Goal: Transaction & Acquisition: Purchase product/service

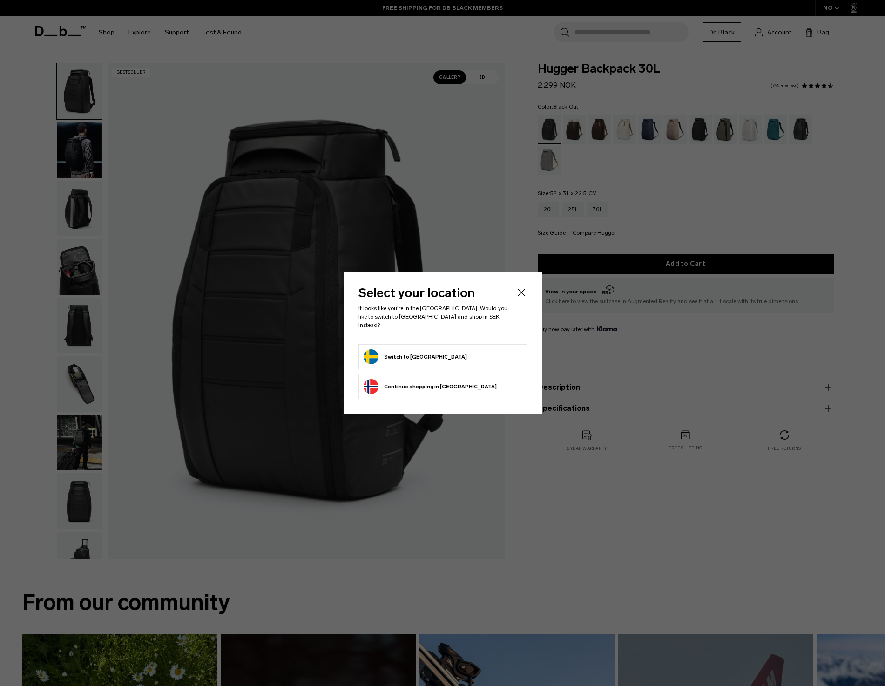
click at [384, 70] on div at bounding box center [442, 343] width 885 height 686
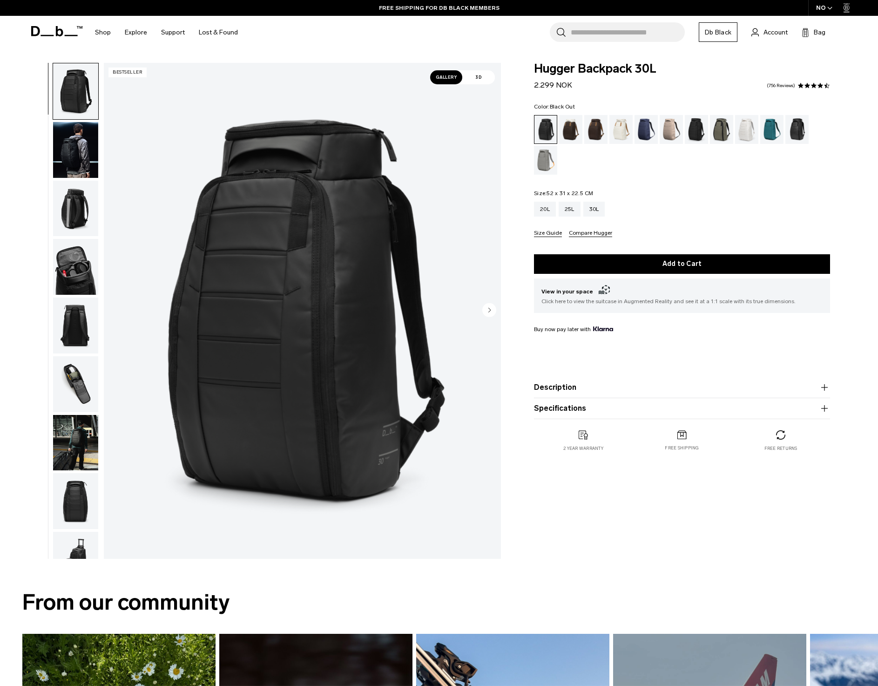
click at [74, 135] on img "button" at bounding box center [75, 150] width 45 height 56
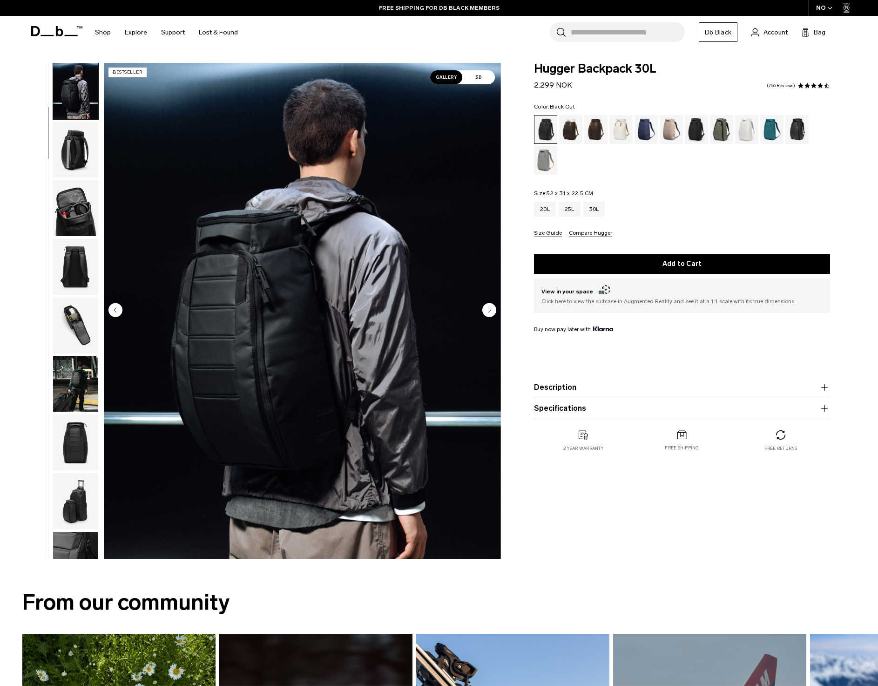
click at [84, 151] on img "button" at bounding box center [75, 150] width 45 height 56
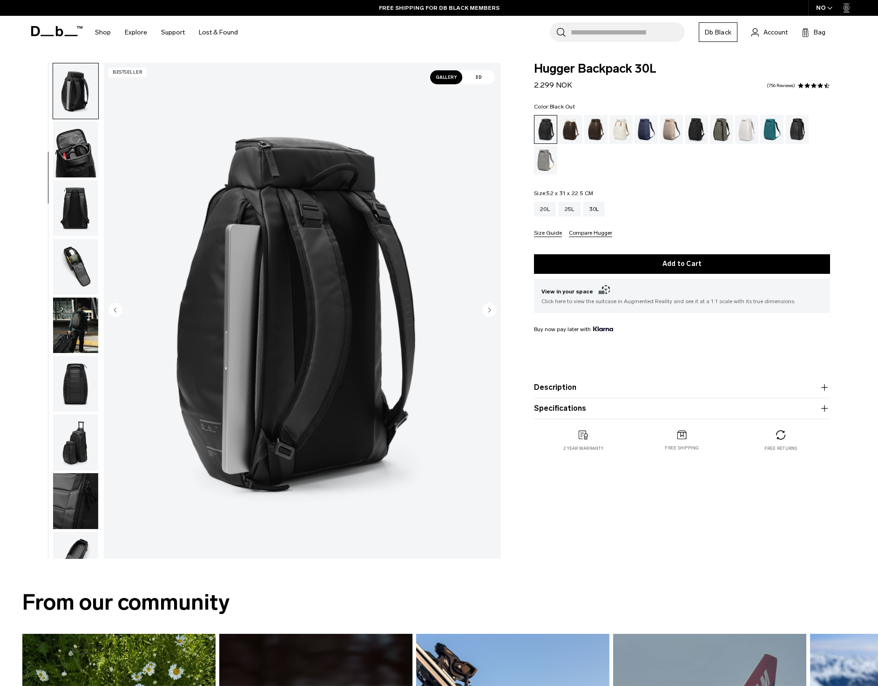
click at [86, 160] on img "button" at bounding box center [75, 150] width 45 height 56
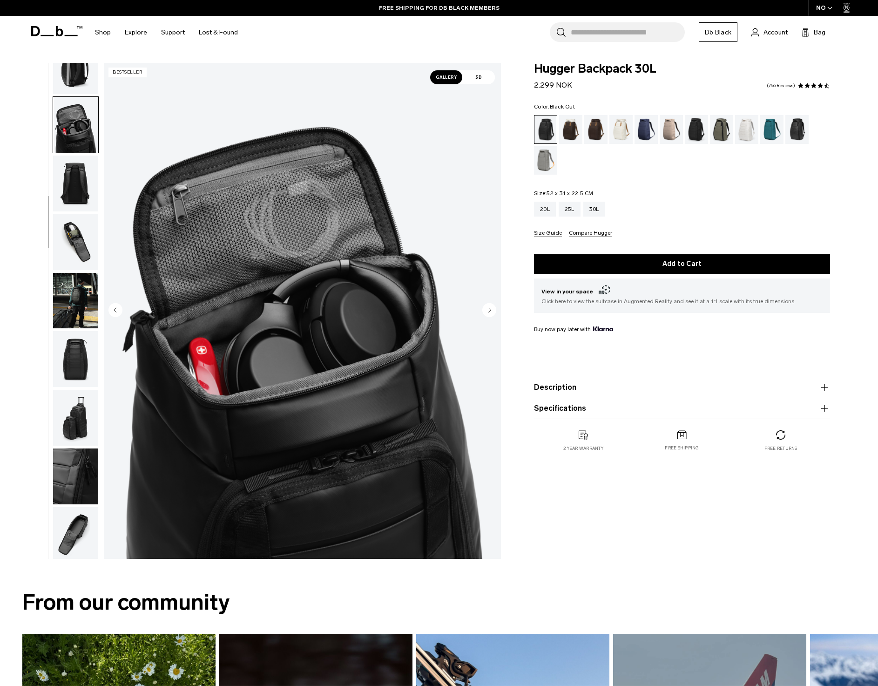
scroll to position [146, 0]
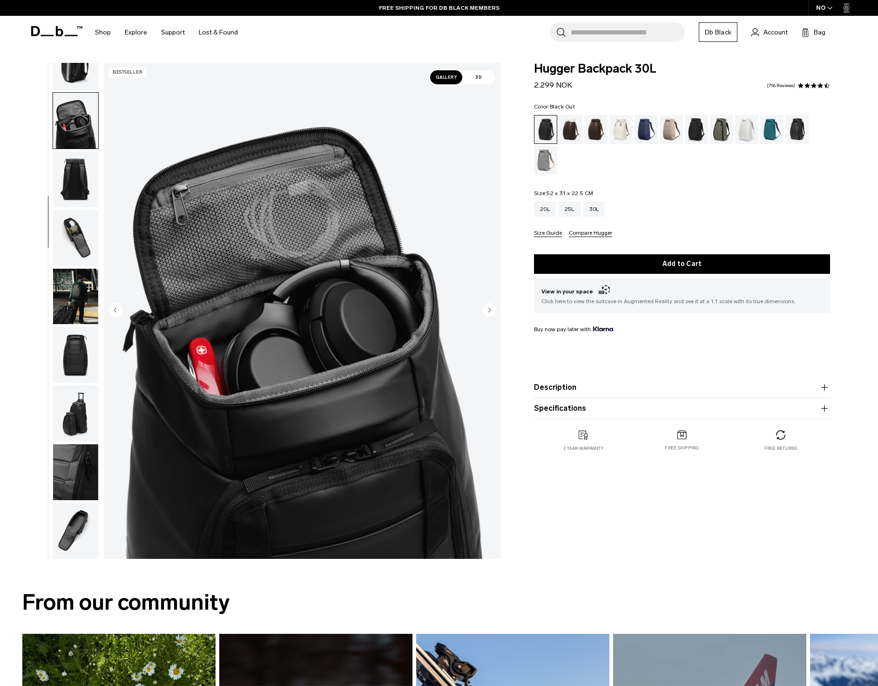
click at [84, 182] on img "button" at bounding box center [75, 179] width 45 height 56
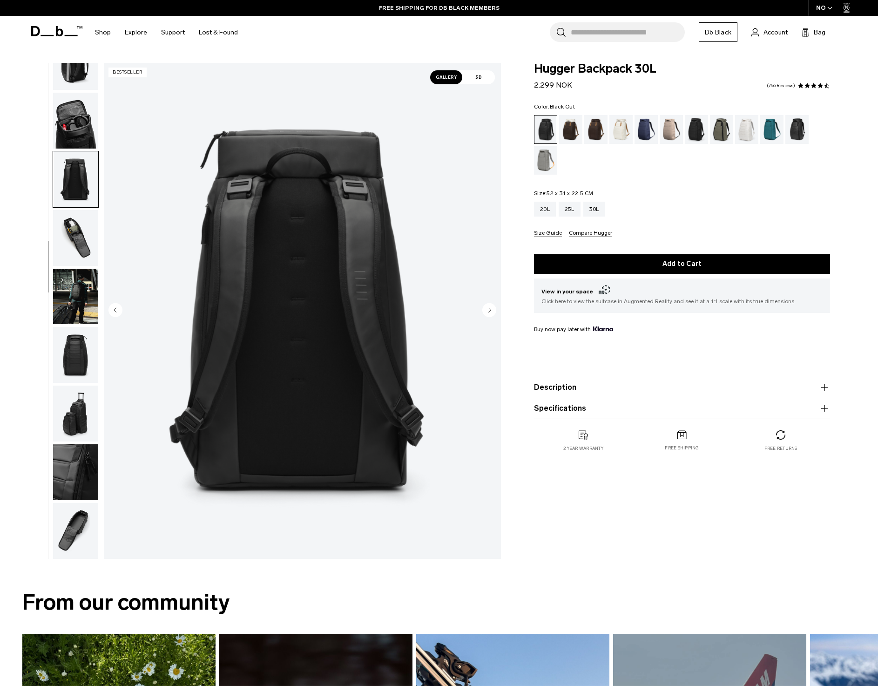
click at [80, 231] on img "button" at bounding box center [75, 238] width 45 height 56
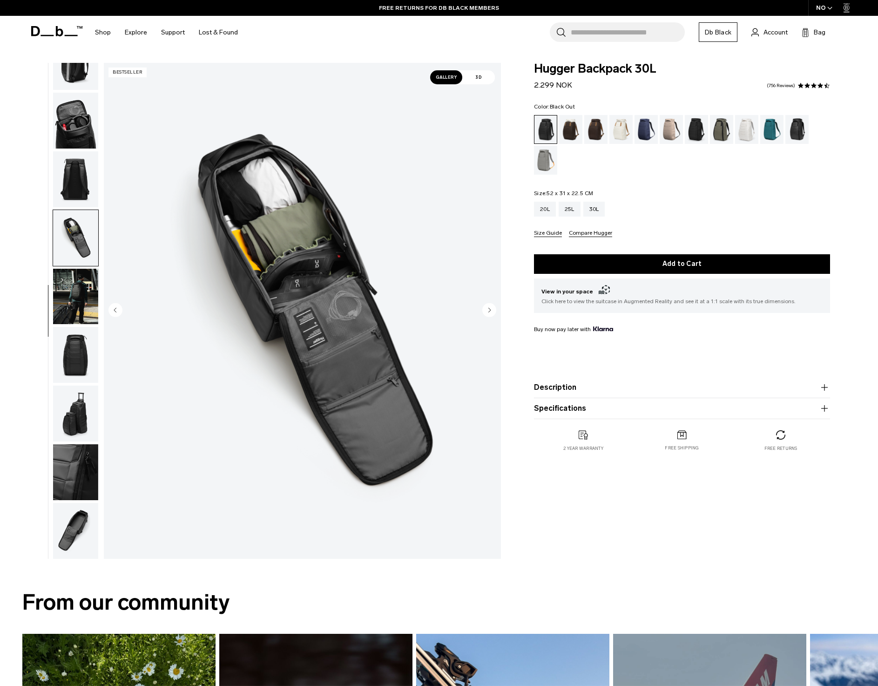
click at [88, 278] on img "button" at bounding box center [75, 297] width 45 height 56
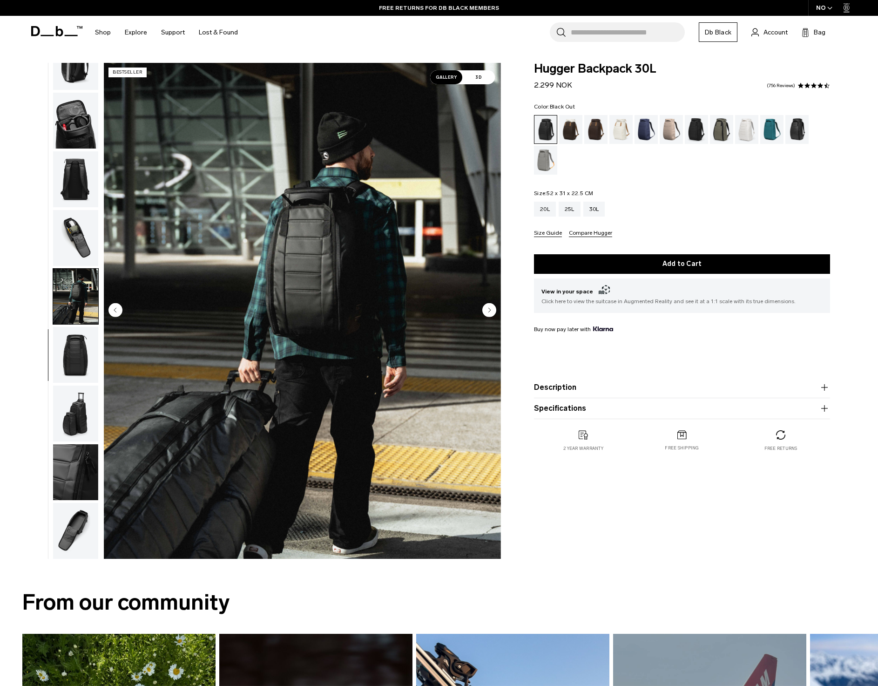
click at [80, 317] on img "button" at bounding box center [75, 297] width 45 height 56
click at [78, 343] on img "button" at bounding box center [75, 355] width 45 height 56
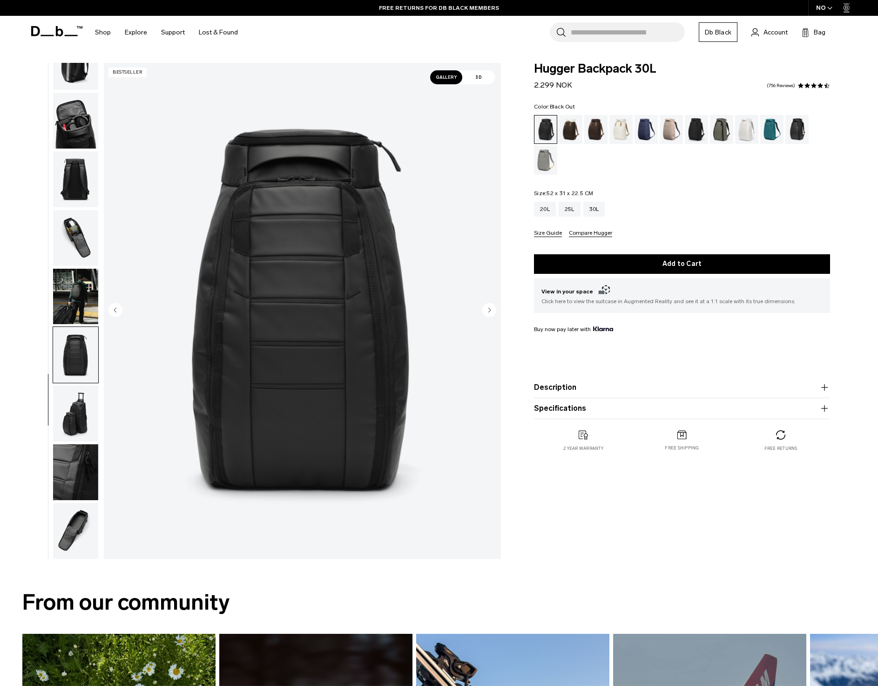
click at [81, 384] on ul at bounding box center [76, 311] width 46 height 496
click at [82, 400] on img "button" at bounding box center [75, 413] width 45 height 56
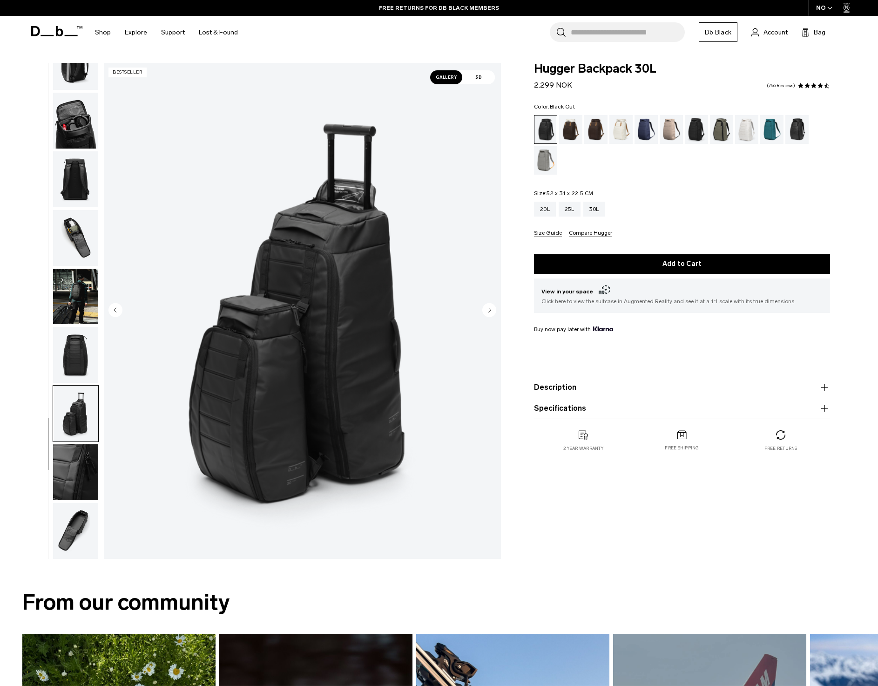
click at [80, 482] on img "button" at bounding box center [75, 472] width 45 height 56
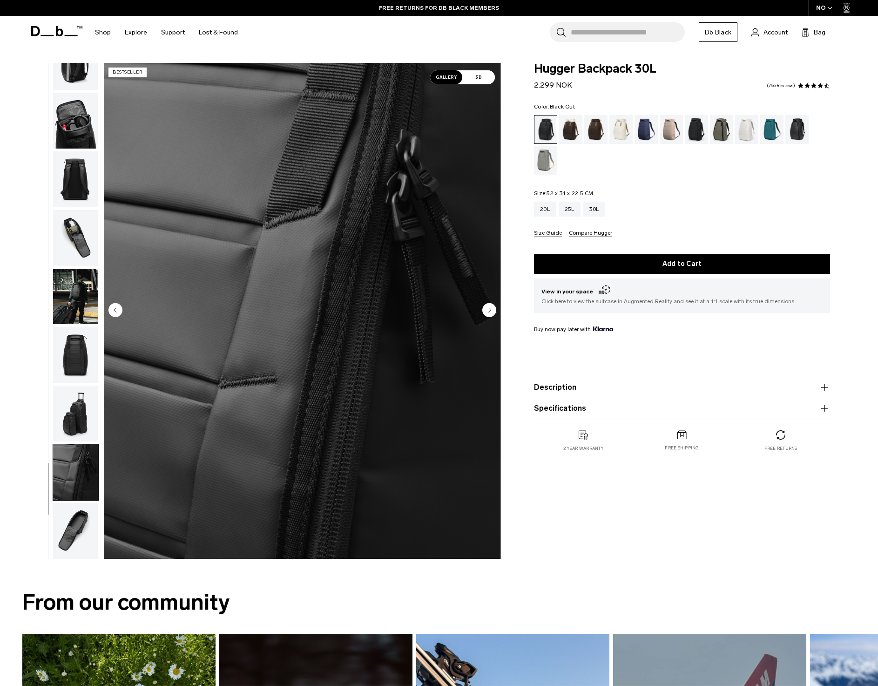
click at [70, 533] on img "button" at bounding box center [75, 531] width 45 height 56
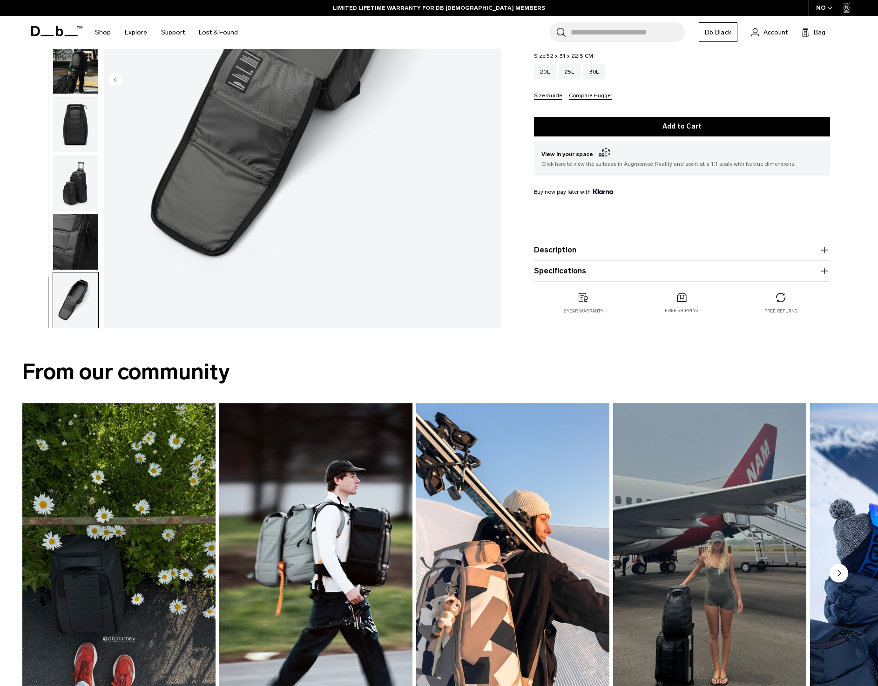
scroll to position [392, 0]
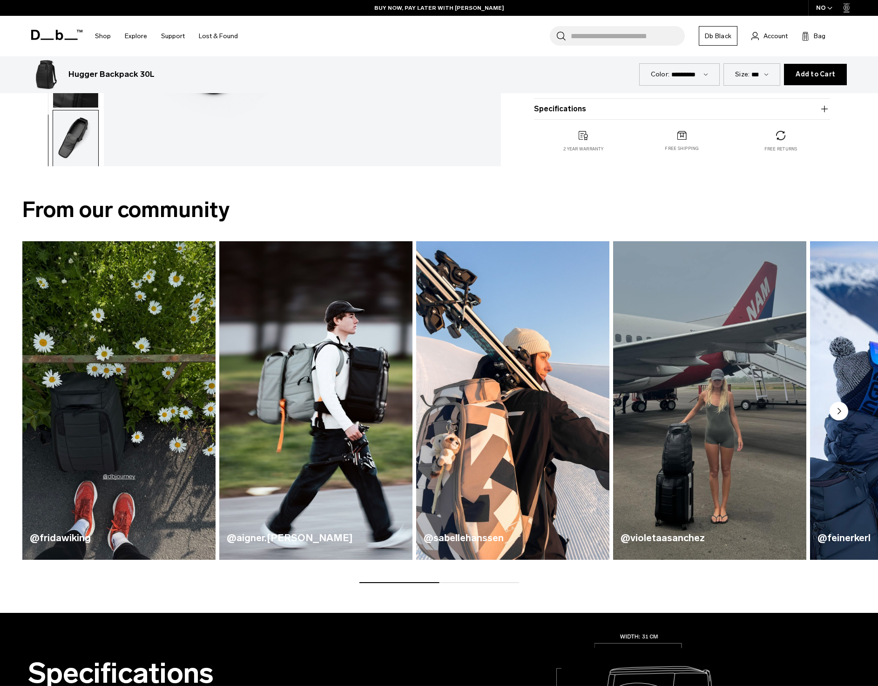
click at [833, 414] on circle "Next slide" at bounding box center [839, 411] width 19 height 19
